Goal: Transaction & Acquisition: Purchase product/service

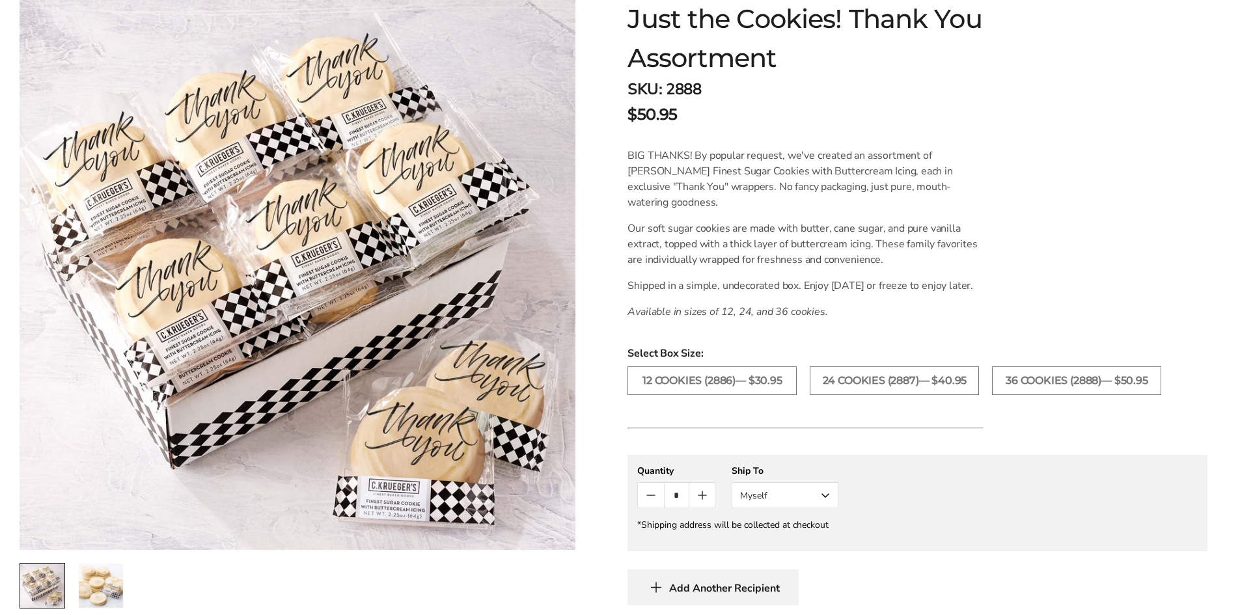
scroll to position [260, 0]
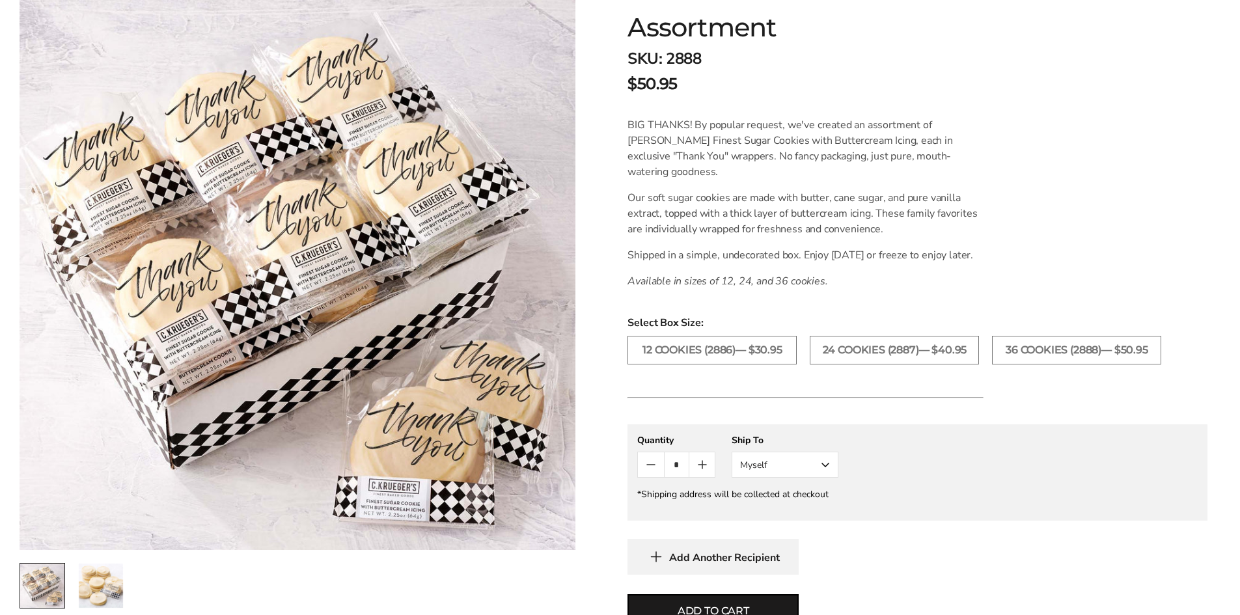
click at [1082, 168] on form "C.KRUEGER'S Just the Cookies! Thank You Assortment SKU: 2888 $50.95 / BIG THANK…" at bounding box center [917, 338] width 580 height 786
click at [99, 574] on img "2 / 2" at bounding box center [101, 586] width 44 height 44
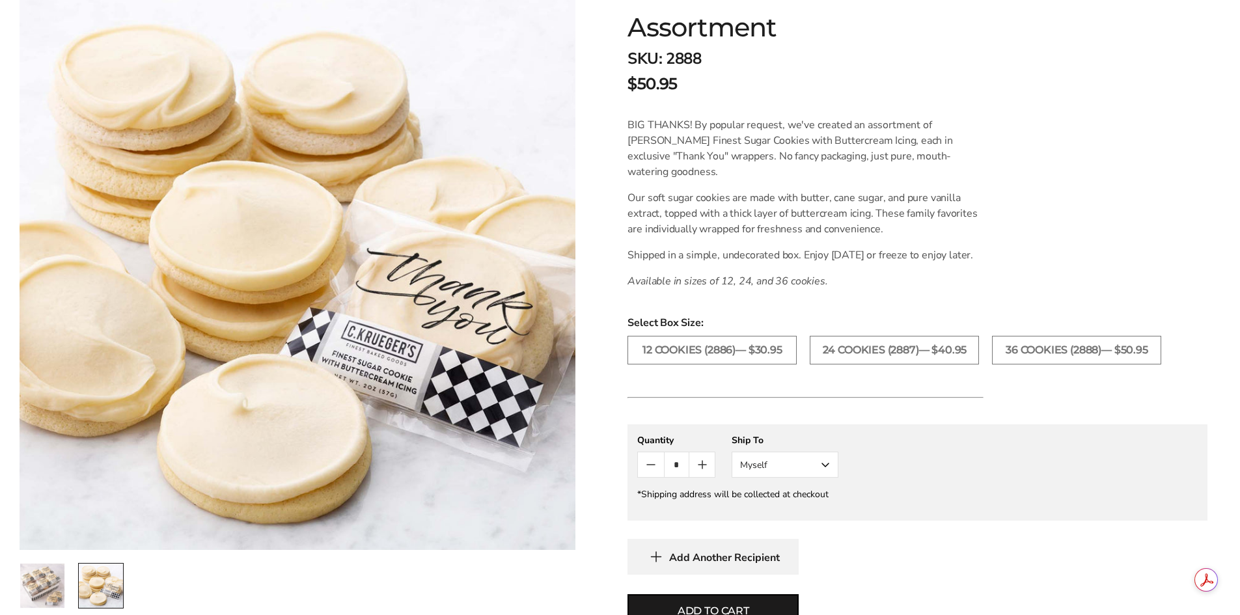
click at [54, 581] on img "1 / 2" at bounding box center [42, 586] width 44 height 44
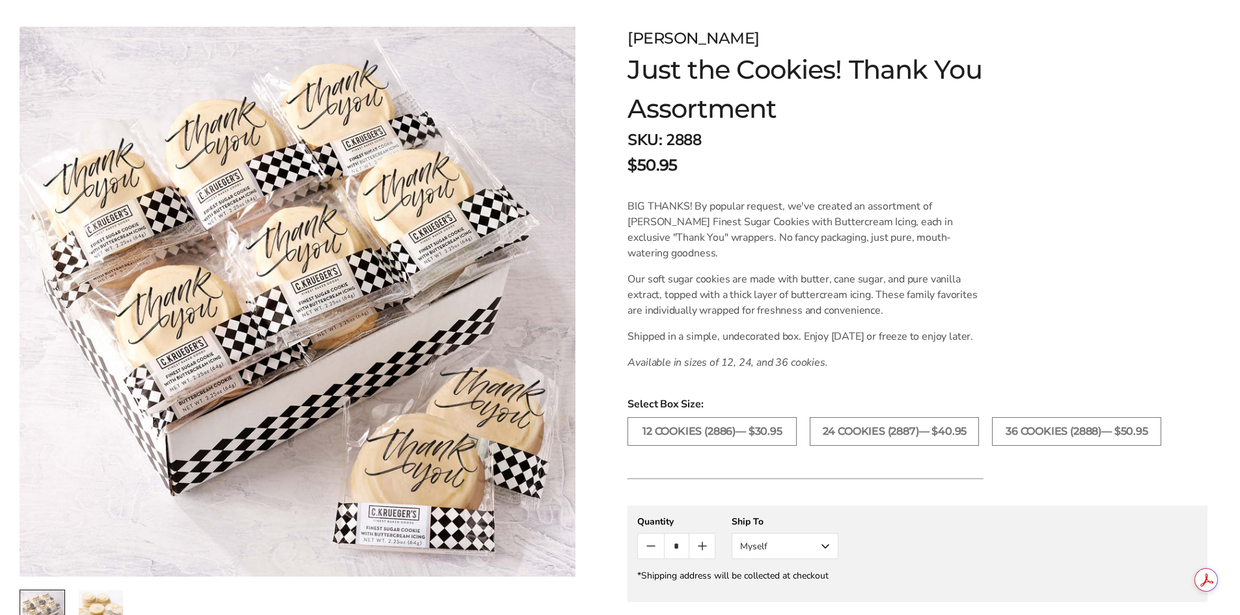
scroll to position [195, 0]
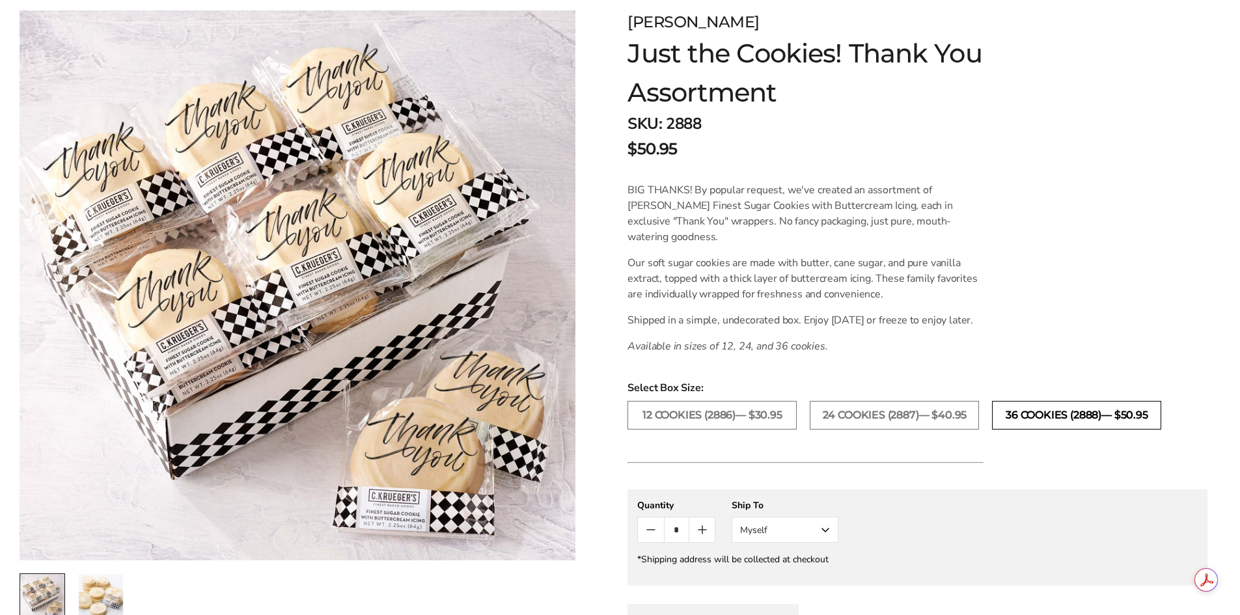
click at [1095, 426] on label "36 COOKIES (2888)— $50.95" at bounding box center [1076, 415] width 169 height 29
click at [706, 538] on icon "Count plus" at bounding box center [702, 530] width 16 height 16
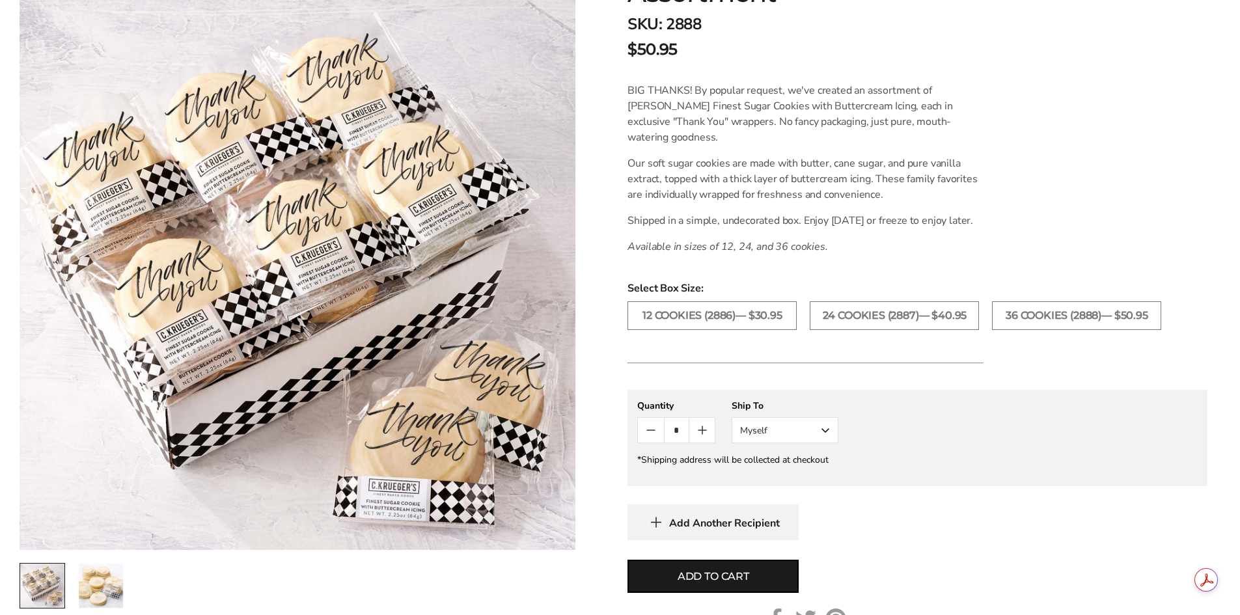
scroll to position [325, 0]
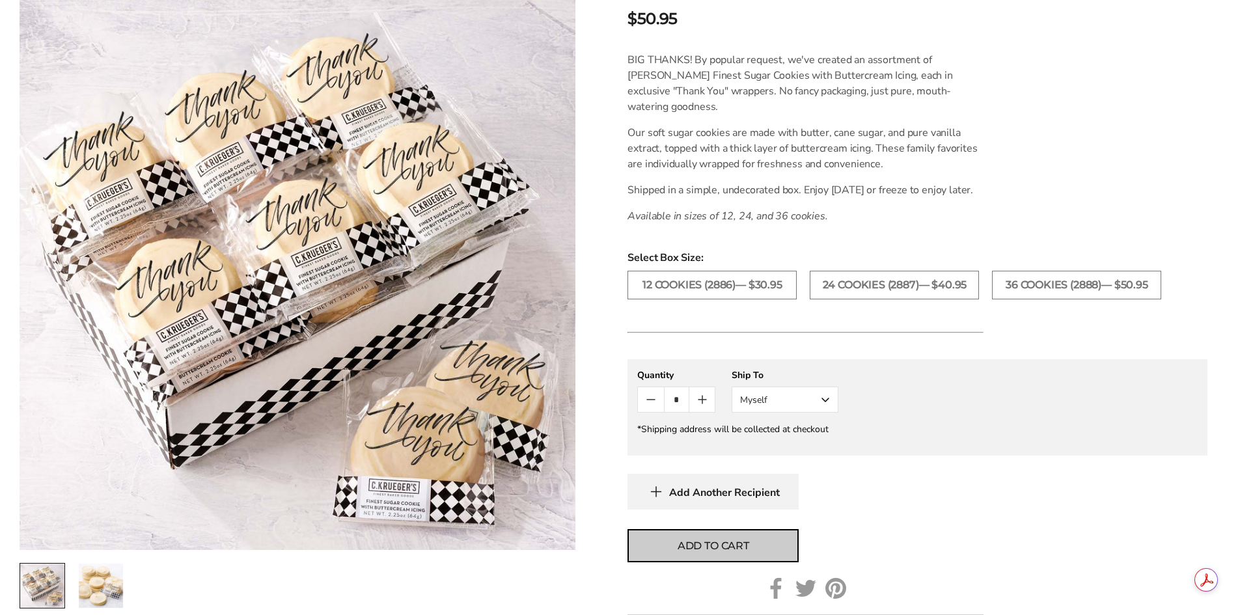
click at [704, 554] on span "Add to cart" at bounding box center [714, 546] width 72 height 16
click at [704, 407] on icon "Count plus" at bounding box center [702, 400] width 16 height 16
click at [728, 554] on span "Add to cart" at bounding box center [714, 546] width 72 height 16
type input "*"
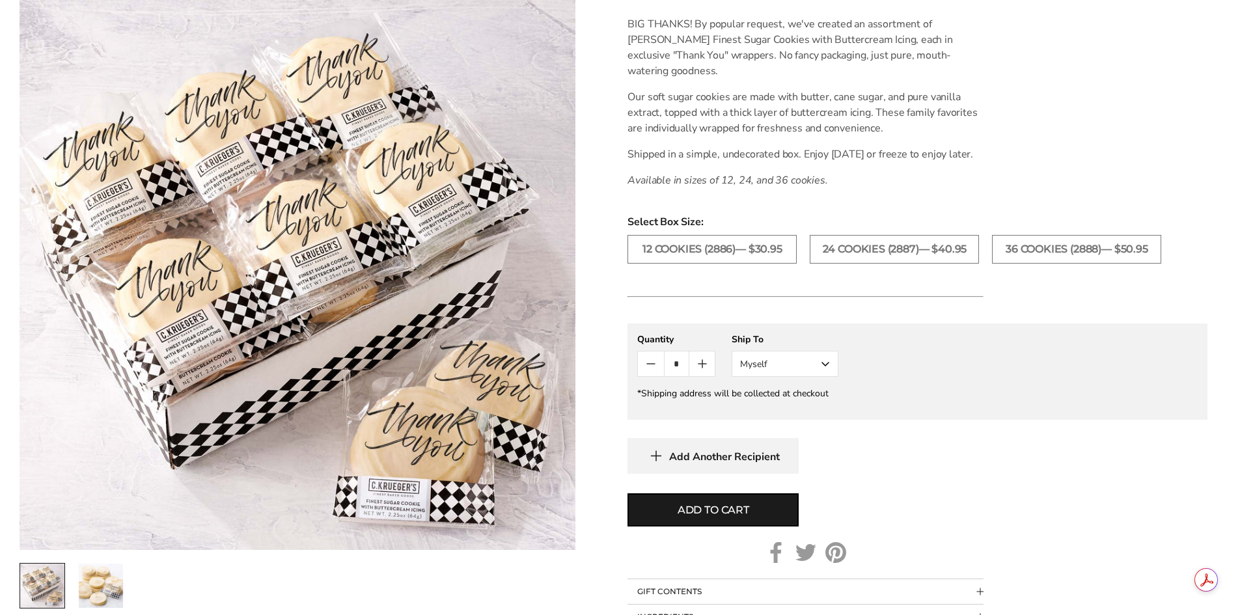
scroll to position [391, 0]
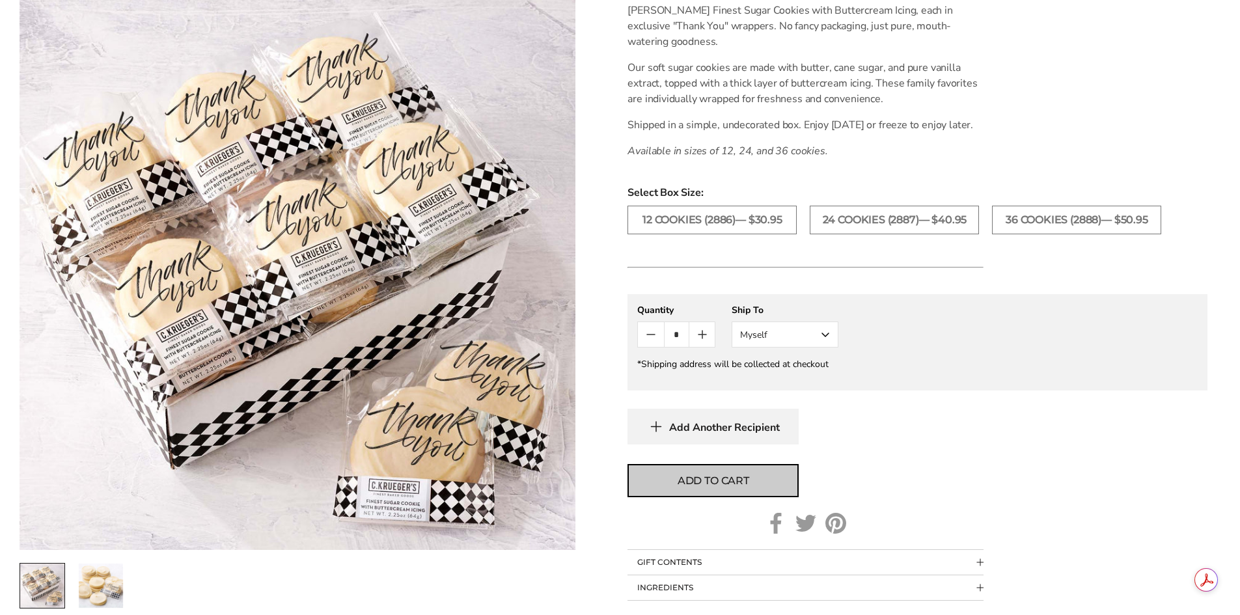
click at [714, 489] on span "Add to cart" at bounding box center [714, 481] width 72 height 16
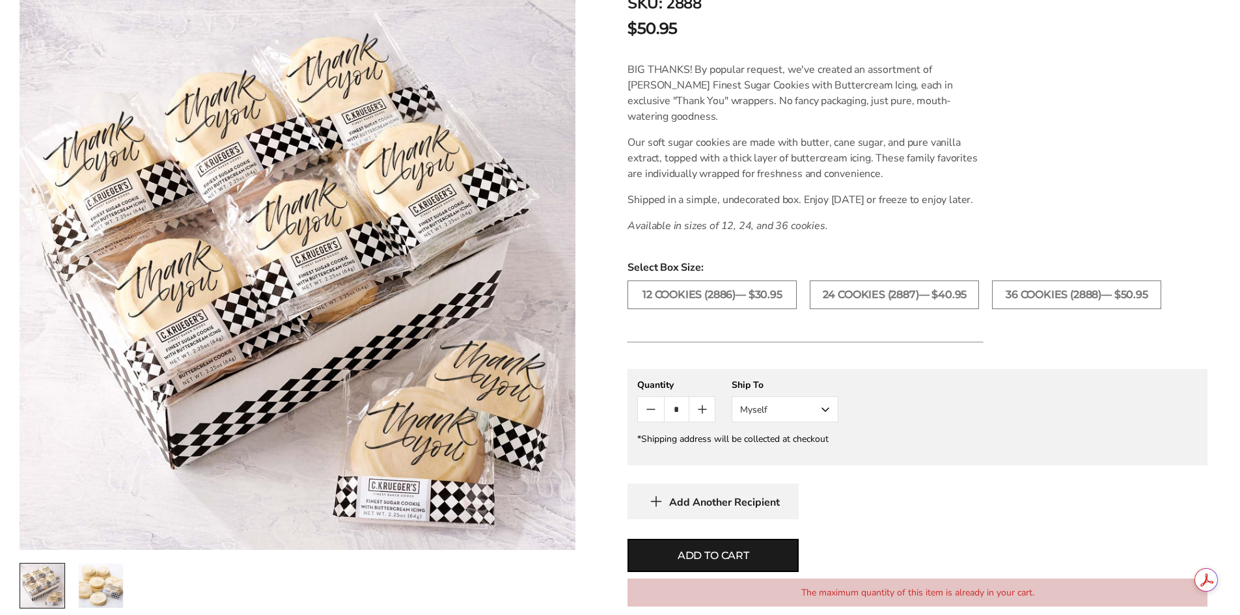
scroll to position [0, 0]
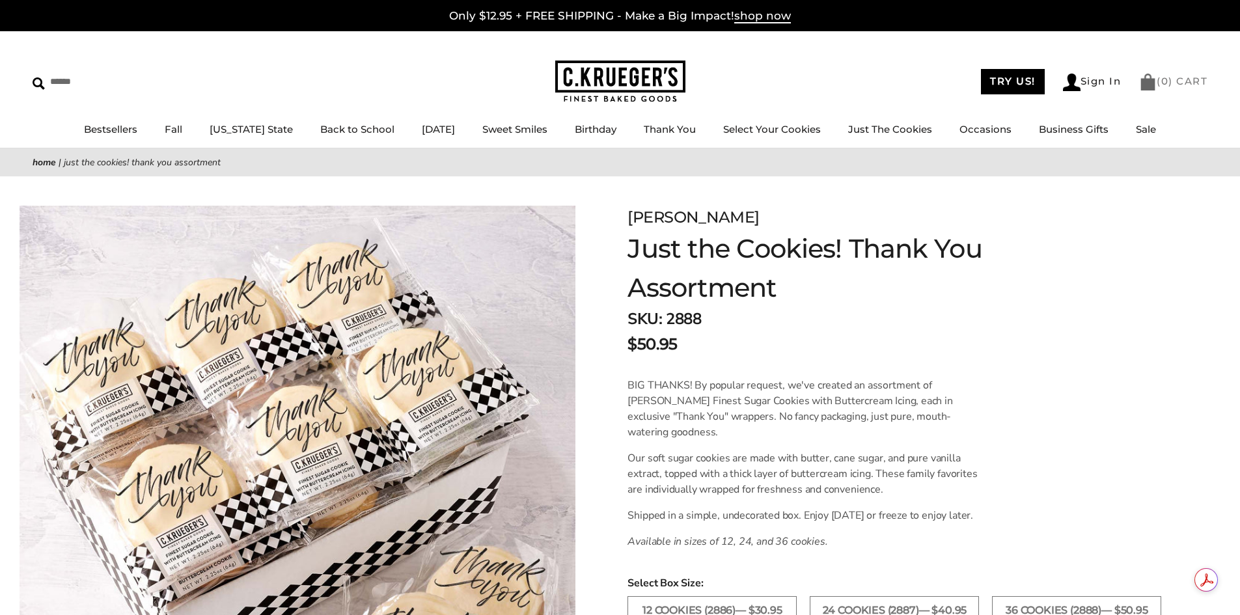
click at [1180, 81] on link "( 0 ) CART" at bounding box center [1173, 81] width 68 height 12
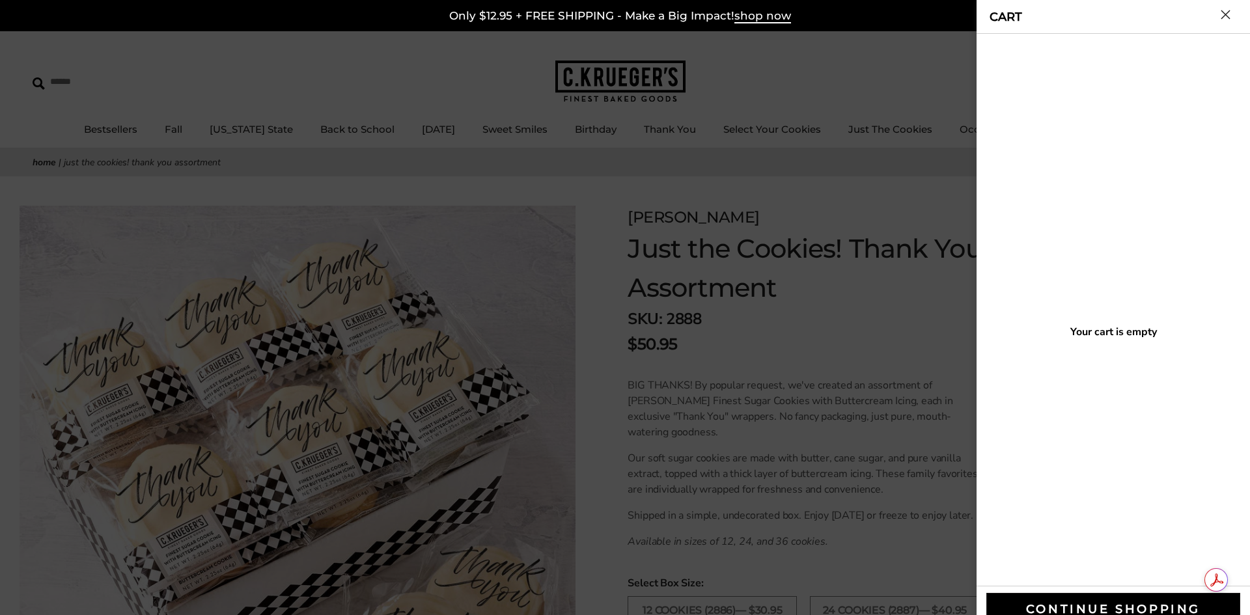
click at [1226, 12] on button "Close cart" at bounding box center [1225, 15] width 10 height 10
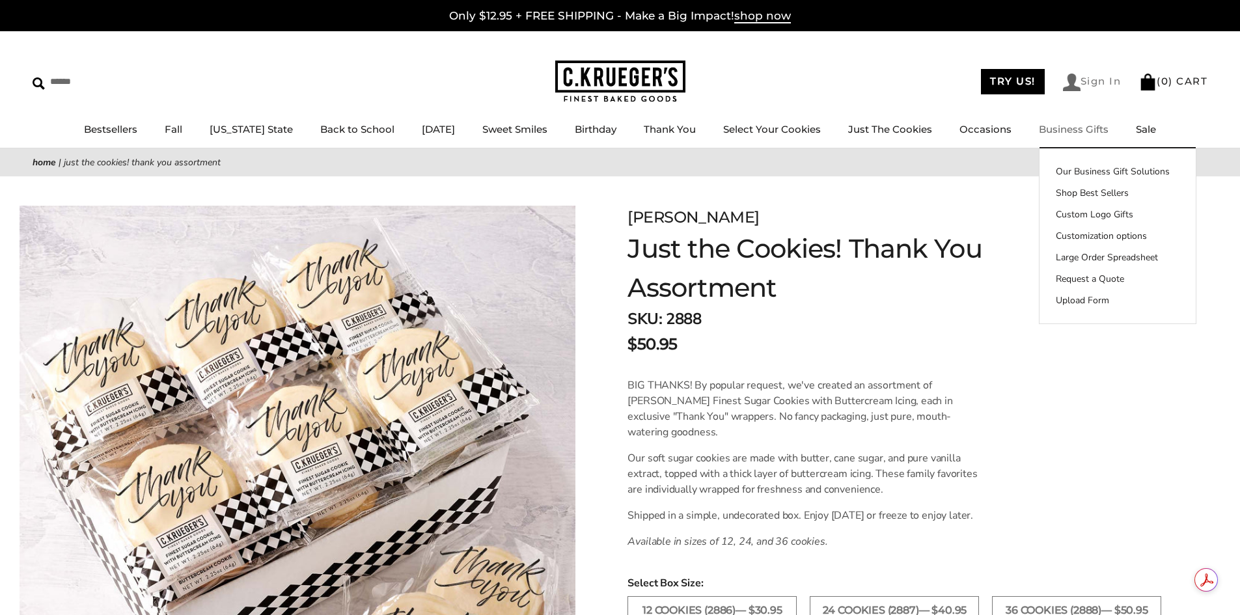
click at [1090, 78] on link "Sign In" at bounding box center [1092, 83] width 59 height 18
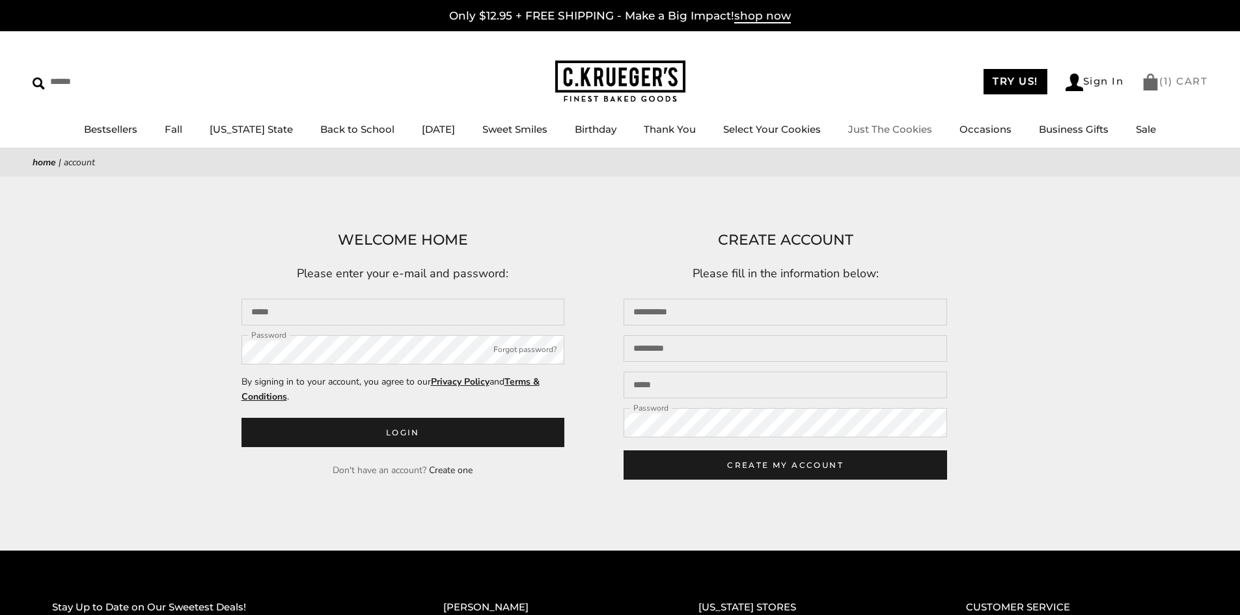
click at [1185, 83] on link "( 1 ) CART" at bounding box center [1175, 81] width 66 height 12
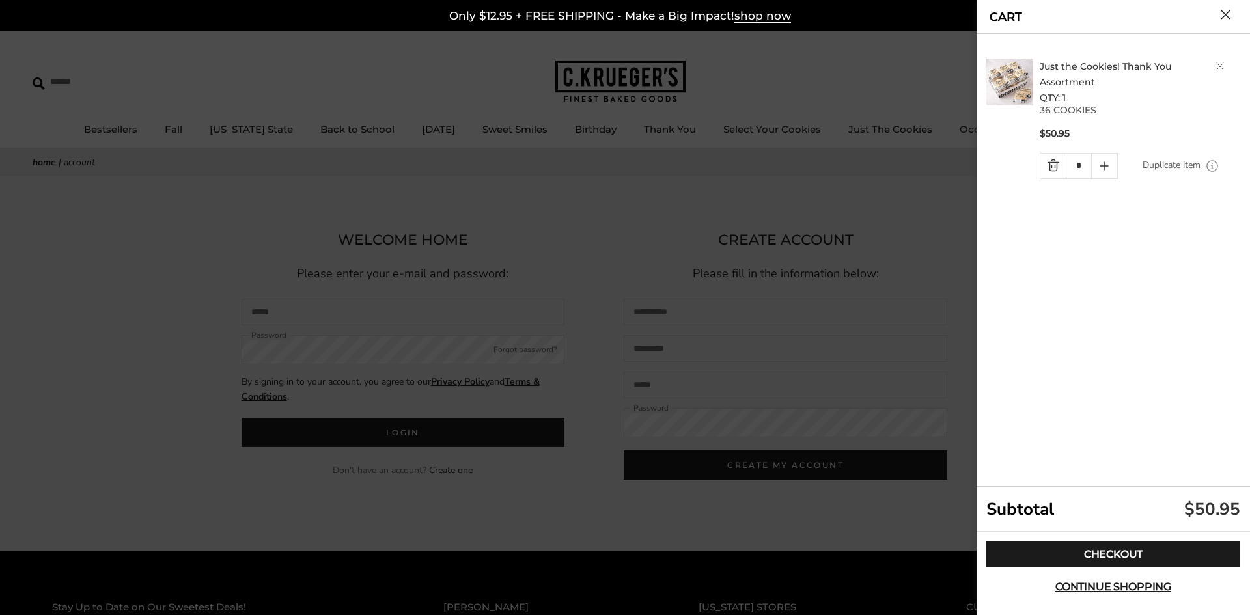
click at [1103, 167] on icon "Quantity plus button" at bounding box center [1104, 166] width 16 height 16
click at [1224, 12] on button "Close cart" at bounding box center [1225, 15] width 10 height 10
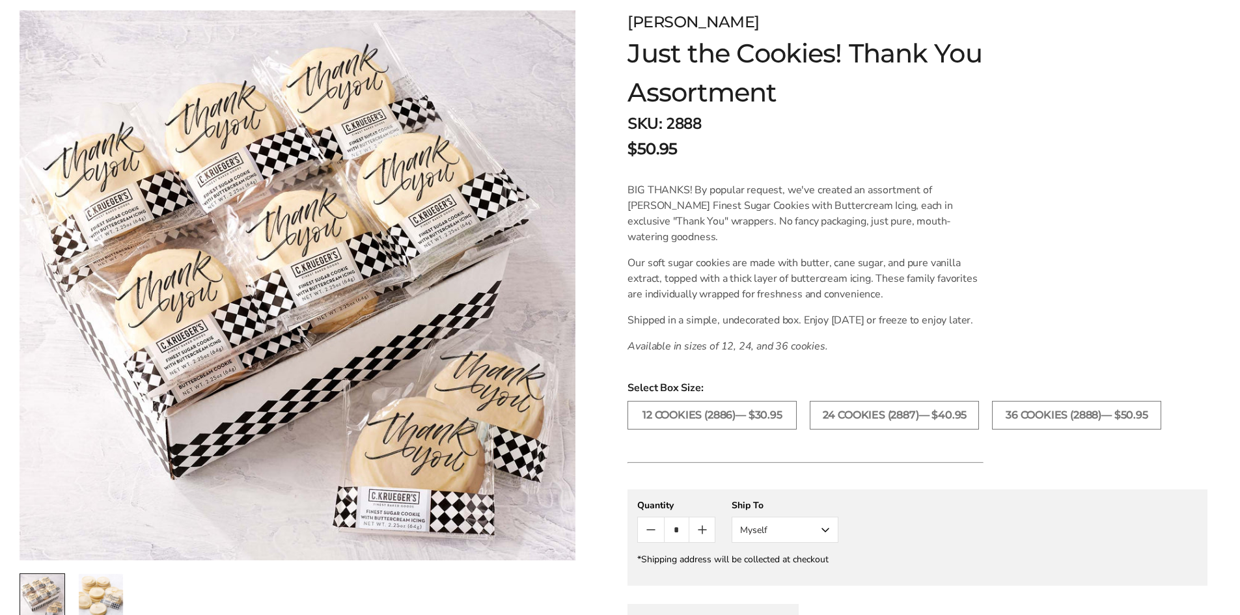
scroll to position [130, 0]
